Goal: Task Accomplishment & Management: Manage account settings

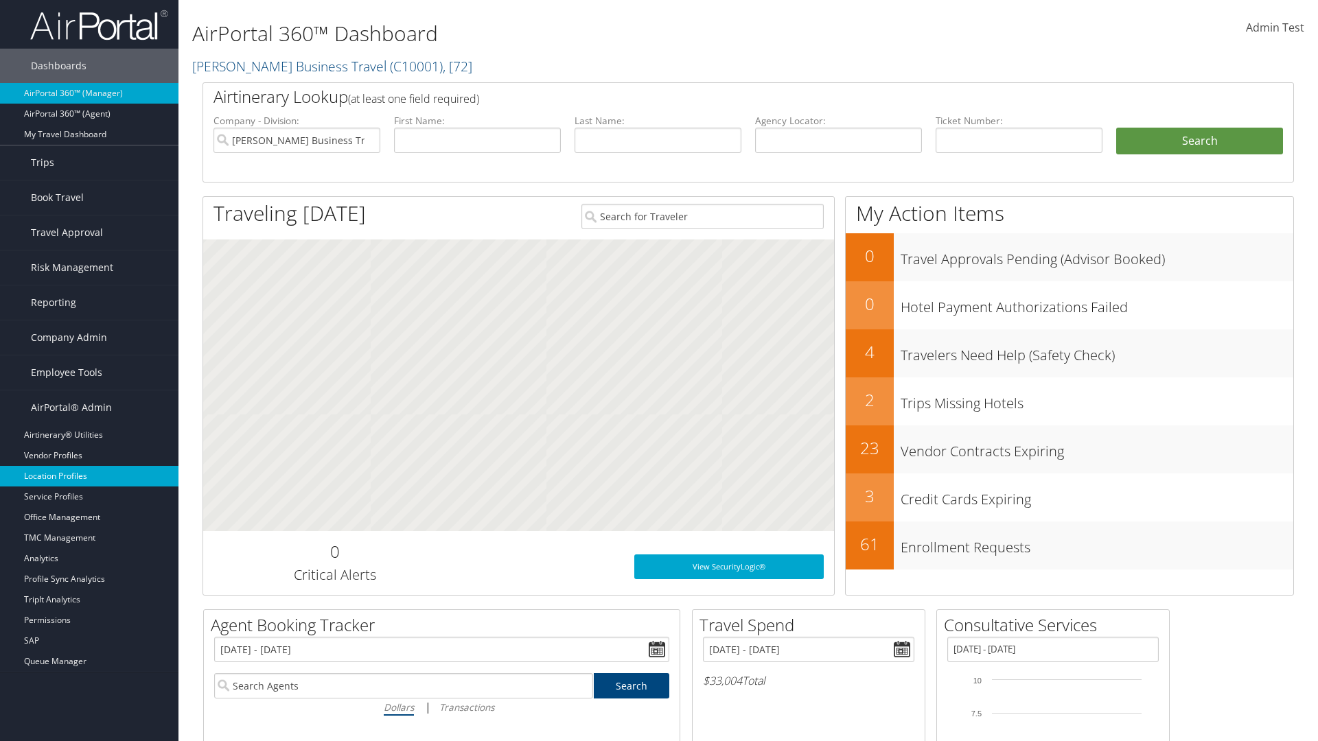
click at [89, 476] on link "Location Profiles" at bounding box center [89, 476] width 178 height 21
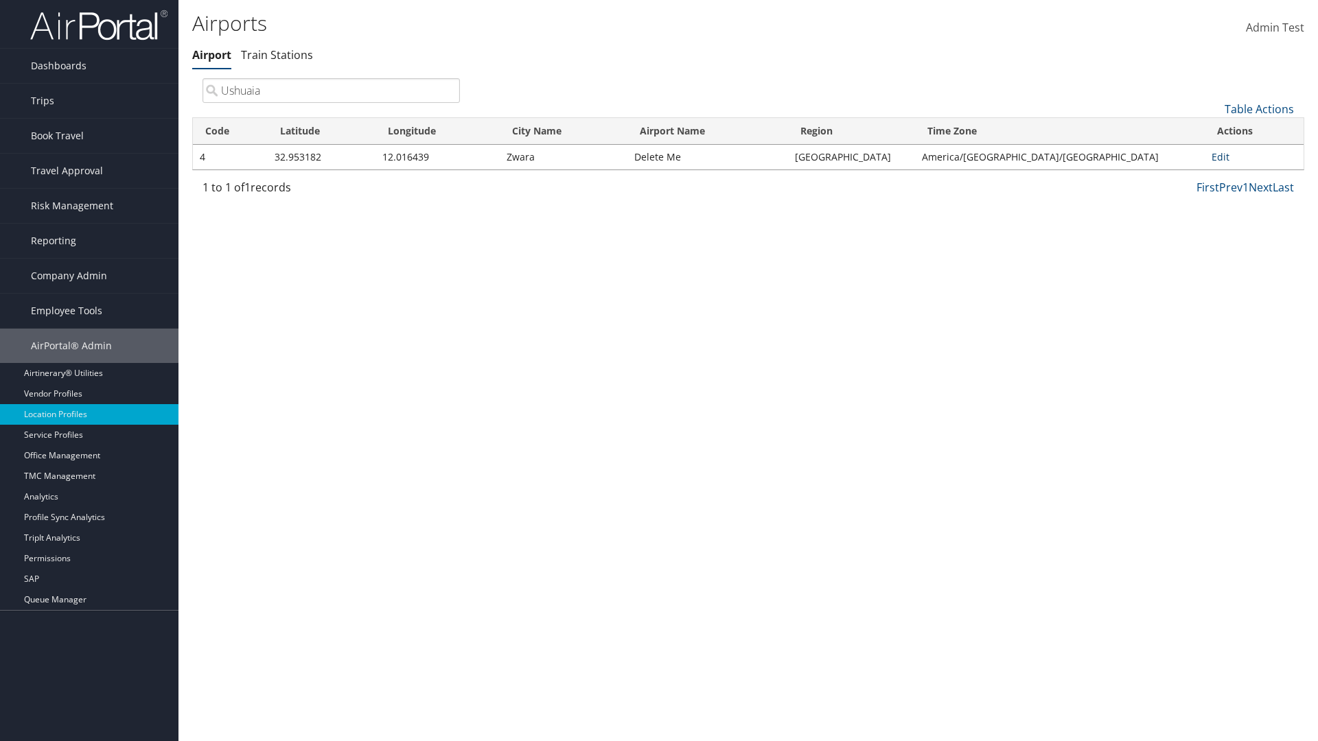
type input "Ushuaia"
click at [1215, 156] on link "Edit" at bounding box center [1220, 156] width 18 height 13
select select "26656"
select select "69"
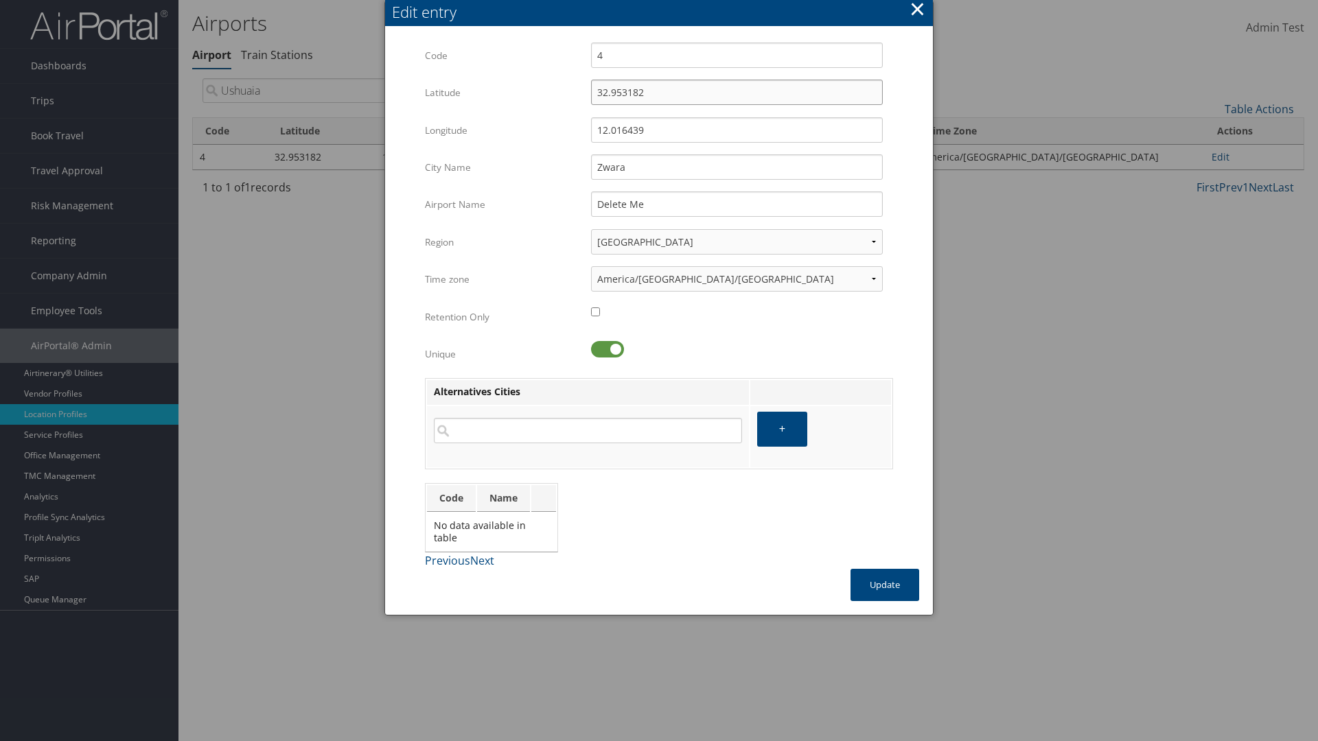
click at [736, 92] on input "32.953182" at bounding box center [737, 92] width 292 height 25
type input "95.323182"
click at [736, 130] on input "12.016439" at bounding box center [737, 129] width 292 height 25
